Goal: Find specific page/section: Find specific page/section

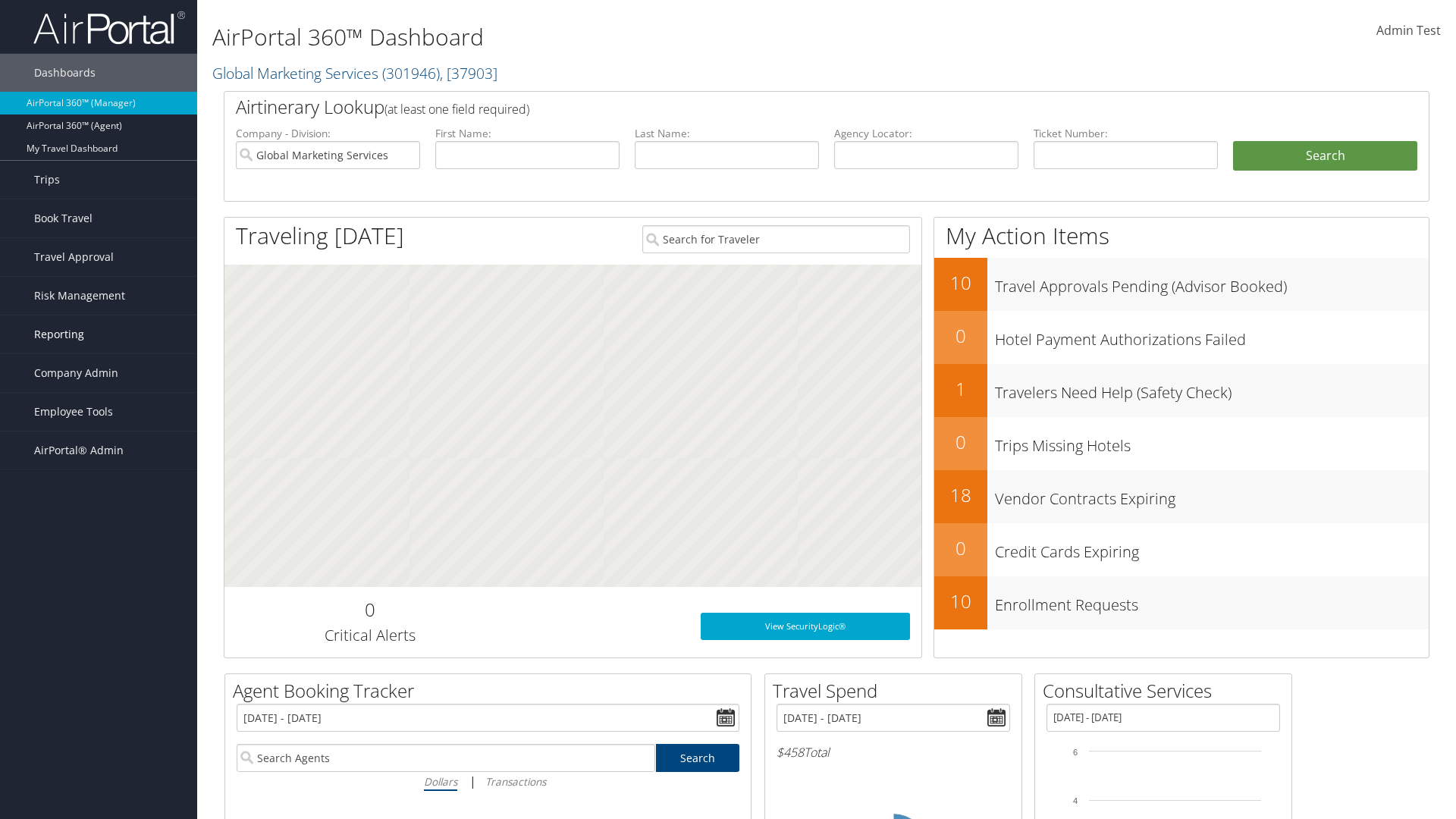
click at [99, 335] on link "Reporting" at bounding box center [99, 335] width 197 height 37
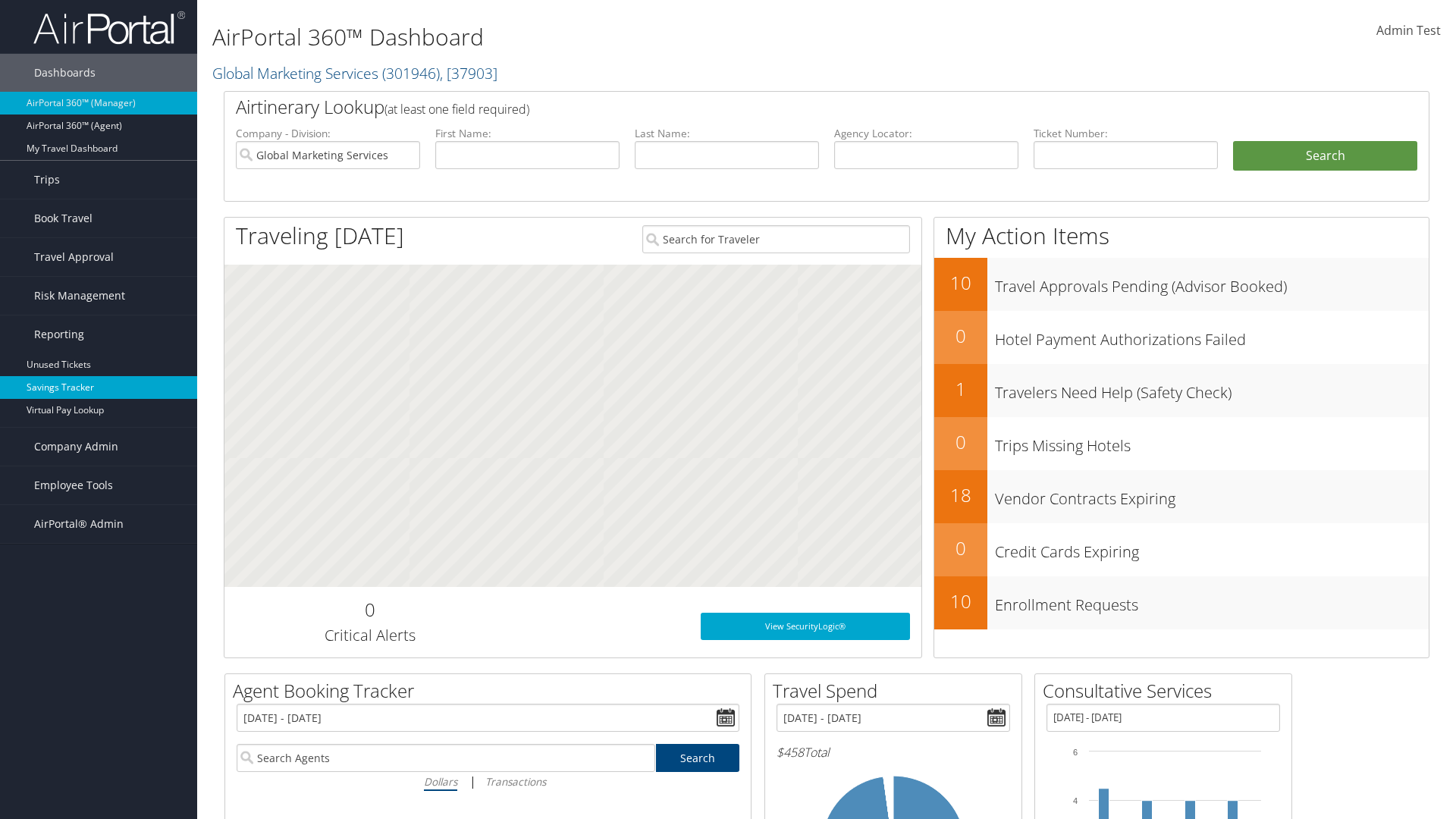
click at [99, 388] on link "Savings Tracker" at bounding box center [99, 387] width 197 height 23
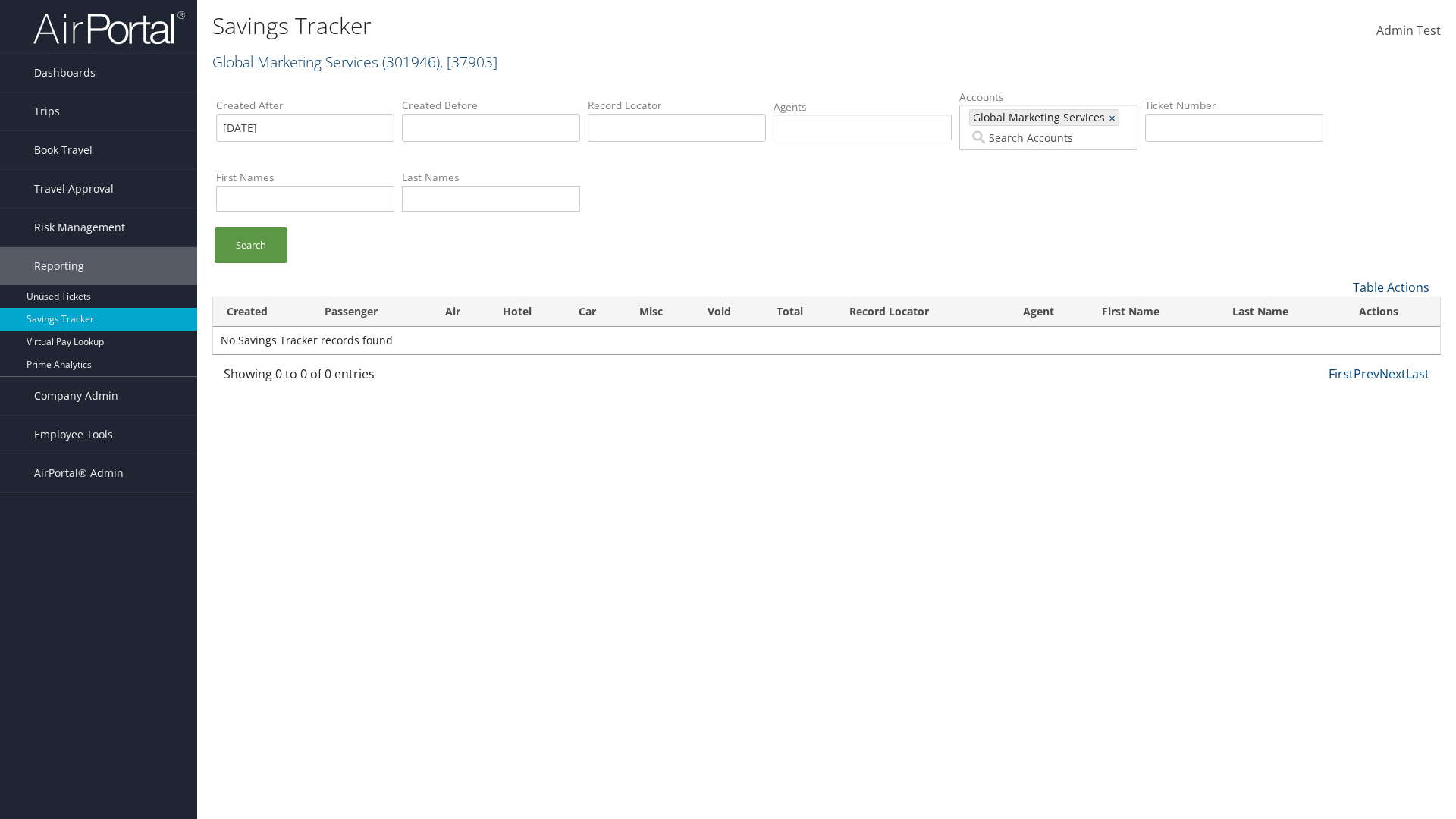
click at [293, 61] on link "Global Marketing Services ( 301946 ) , [ 37903 ]" at bounding box center [354, 61] width 285 height 21
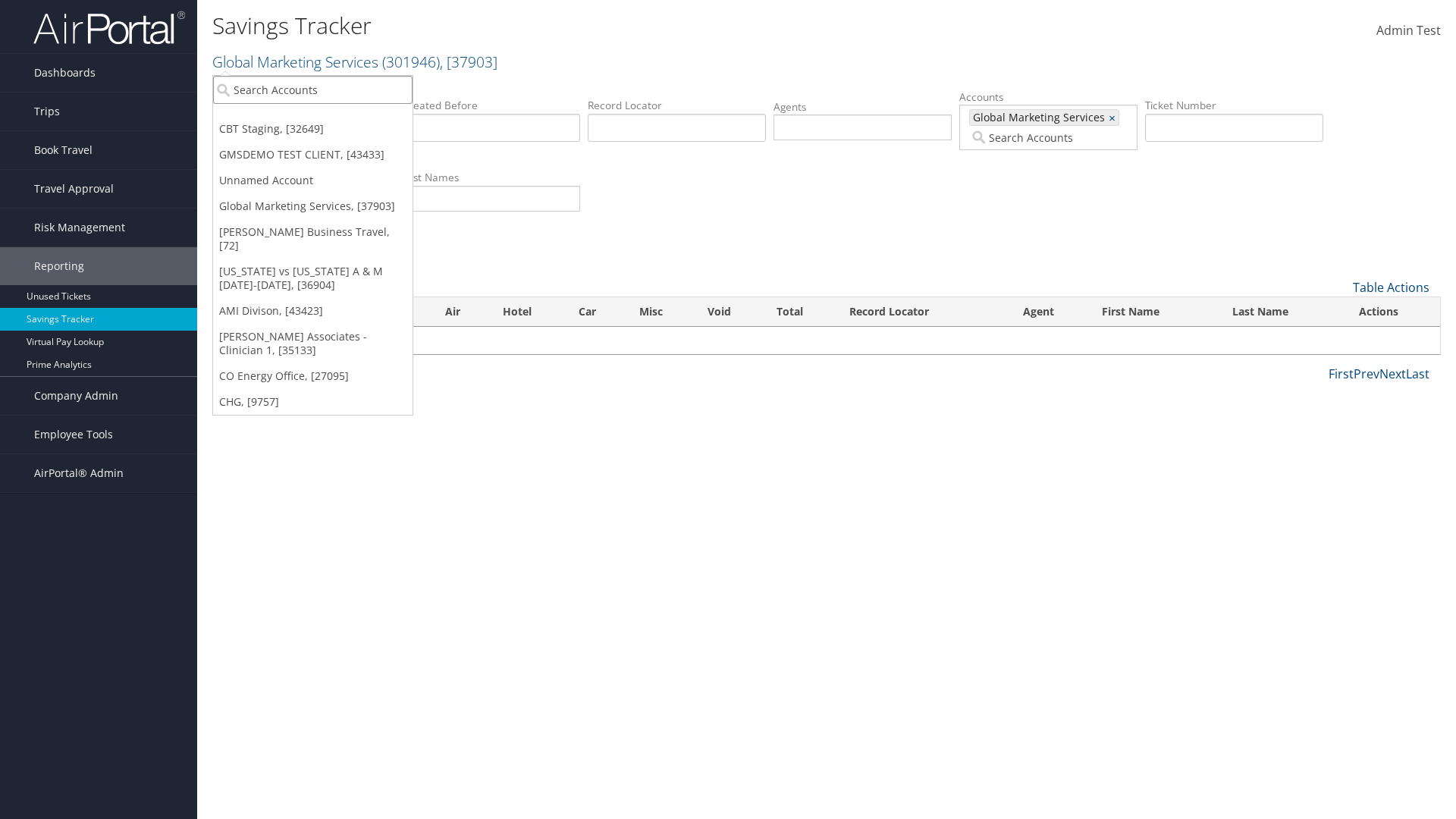
click at [313, 90] on input "search" at bounding box center [313, 90] width 199 height 28
type input "Global Marketing Services"
click at [327, 117] on div "Global Marketing Services (301946), [37903]" at bounding box center [326, 117] width 244 height 14
